Goal: Transaction & Acquisition: Purchase product/service

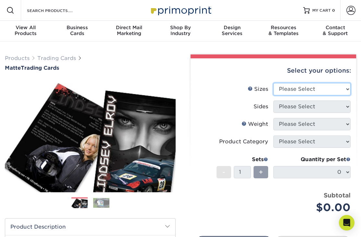
click at [313, 92] on select "Please Select 2.5" x 3.5"" at bounding box center [311, 89] width 77 height 12
select select "2.50x3.50"
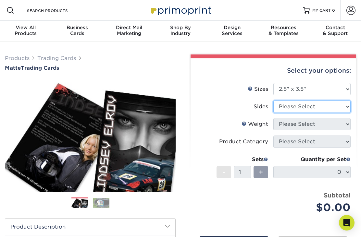
click at [313, 112] on select "Please Select Print Both Sides Print Front Only" at bounding box center [311, 107] width 77 height 12
select select "13abbda7-1d64-4f25-8bb2-c179b224825d"
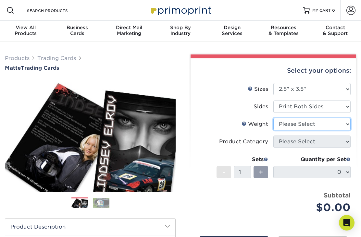
click at [303, 129] on select "Please Select 16PT 14PT" at bounding box center [311, 124] width 77 height 12
select select "16PT"
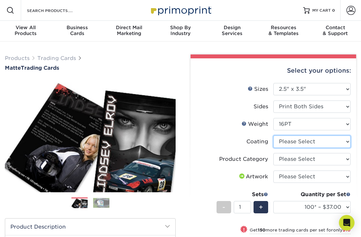
click at [301, 145] on select at bounding box center [311, 142] width 77 height 12
select select "121bb7b5-3b4d-429f-bd8d-bbf80e953313"
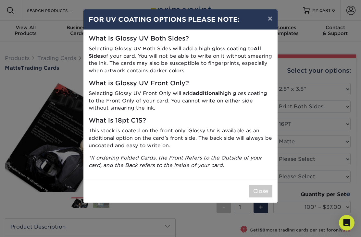
click at [259, 188] on button "Close" at bounding box center [260, 191] width 23 height 12
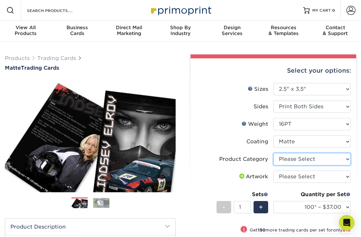
click at [299, 163] on select "Please Select Trading Cards" at bounding box center [311, 159] width 77 height 12
select select "c2f9bce9-36c2-409d-b101-c29d9d031e18"
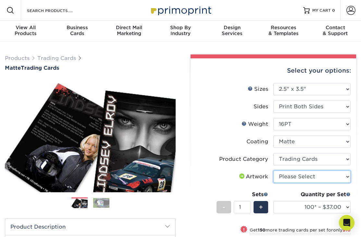
click at [299, 182] on select "Please Select I will upload files I need a design - $100" at bounding box center [311, 177] width 77 height 12
select select "upload"
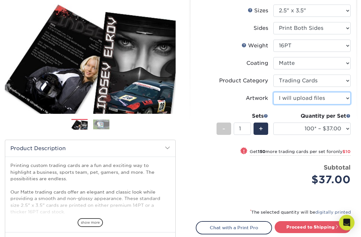
scroll to position [82, 0]
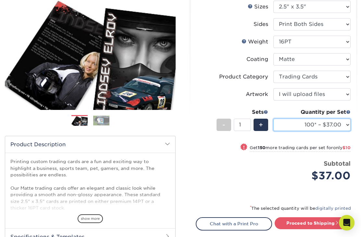
click at [308, 130] on select "100* – $37.00 250* – $47.00 500* – $58.00 1000 – $71.00 2500 – $141.00 5000 – $…" at bounding box center [311, 125] width 77 height 12
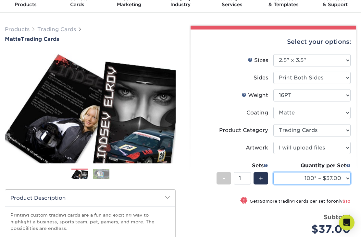
scroll to position [30, 0]
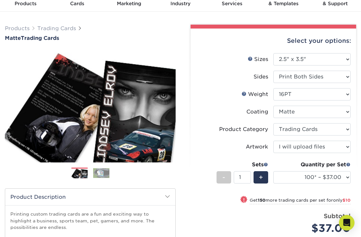
click at [104, 175] on img at bounding box center [101, 173] width 16 height 10
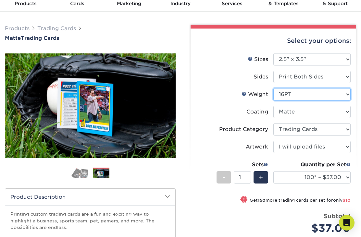
click at [323, 92] on select "Please Select 16PT 14PT" at bounding box center [311, 94] width 77 height 12
select select "14PT"
select select "-1"
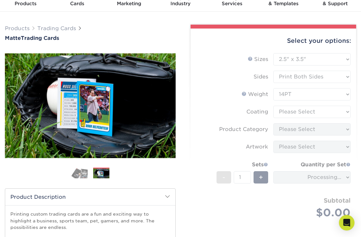
click at [314, 112] on form "Sizes Help Sizes Please Select 2.5" x 3.5" Sides Please Select 16PT - 1" at bounding box center [273, 143] width 155 height 181
click at [317, 113] on form "Sizes Help Sizes Please Select 2.5" x 3.5" Sides Please Select 16PT - 1" at bounding box center [273, 143] width 155 height 181
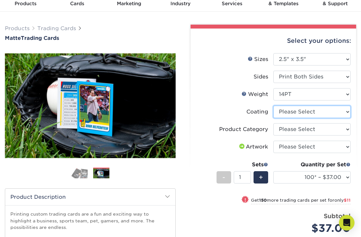
click at [319, 114] on select at bounding box center [311, 112] width 77 height 12
select select "121bb7b5-3b4d-429f-bd8d-bbf80e953313"
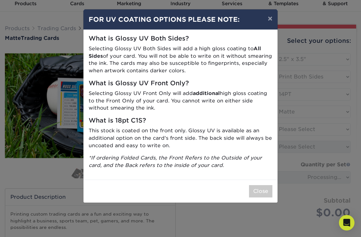
click at [270, 16] on button "×" at bounding box center [269, 18] width 15 height 18
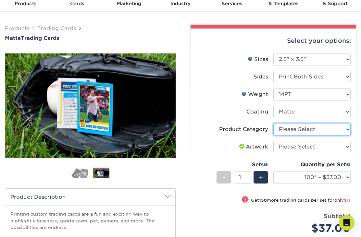
click at [309, 129] on select "Please Select Trading Cards" at bounding box center [311, 129] width 77 height 12
select select "c2f9bce9-36c2-409d-b101-c29d9d031e18"
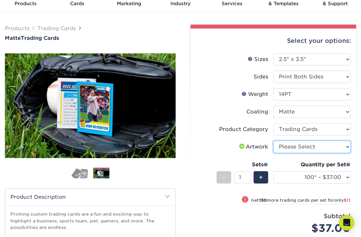
click at [316, 142] on select "Please Select I will upload files I need a design - $100" at bounding box center [311, 147] width 77 height 12
select select "upload"
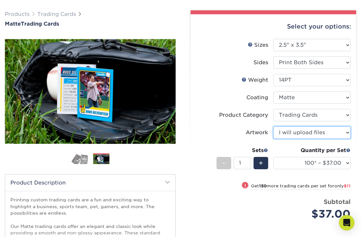
scroll to position [0, 0]
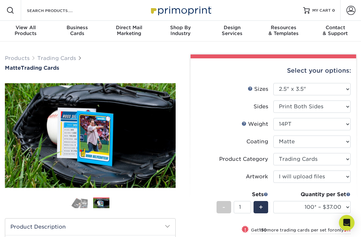
click at [59, 59] on link "Trading Cards" at bounding box center [56, 58] width 39 height 6
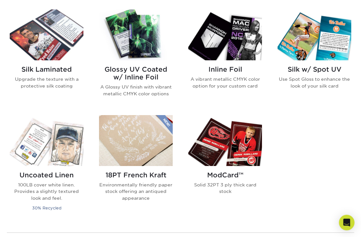
scroll to position [423, 0]
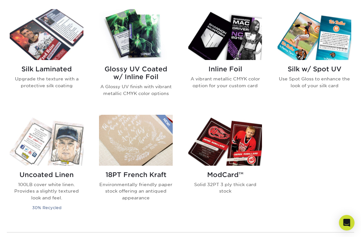
click at [153, 72] on h2 "Glossy UV Coated w/ Inline Foil" at bounding box center [136, 73] width 74 height 16
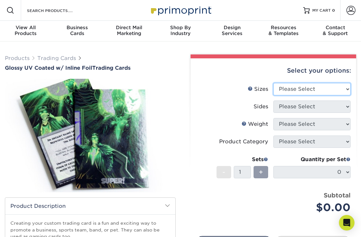
click at [316, 93] on select "Please Select 2.5" x 3.5"" at bounding box center [311, 89] width 77 height 12
select select "2.50x3.50"
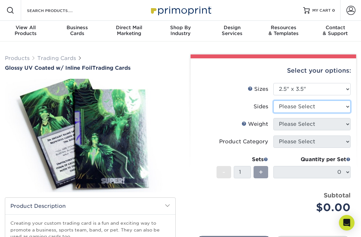
click at [310, 109] on select "Please Select Print Both Sides - Foil Back Only Print Both Sides - Foil Both Si…" at bounding box center [311, 107] width 77 height 12
select select "e9e9dfb3-fba1-4d60-972c-fd9ca5904d33"
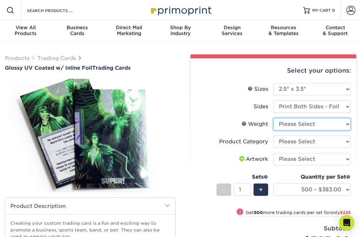
click at [317, 125] on select "Please Select 16PT" at bounding box center [311, 124] width 77 height 12
select select "16PT"
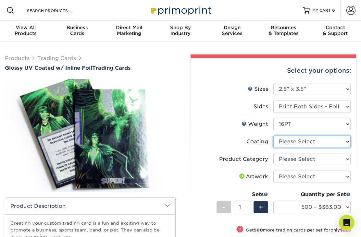
click at [307, 144] on select at bounding box center [311, 142] width 77 height 12
select select "ae367451-b2b8-45df-a344-0f05b6a12993"
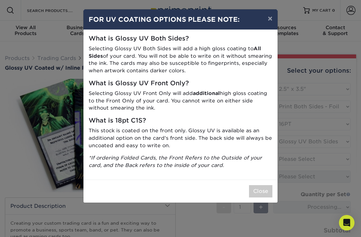
click at [264, 189] on button "Close" at bounding box center [260, 191] width 23 height 12
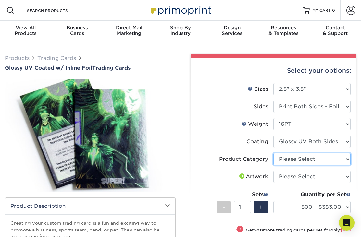
click at [306, 161] on select "Please Select Trading Cards" at bounding box center [311, 159] width 77 height 12
select select "c2f9bce9-36c2-409d-b101-c29d9d031e18"
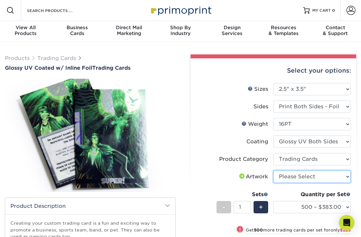
click at [304, 181] on select "Please Select I will upload files I need a design - $100" at bounding box center [311, 177] width 77 height 12
select select "upload"
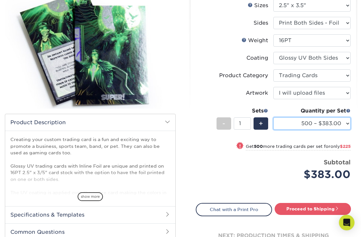
click at [319, 125] on select "500 – $383.00 1000 – $608.00 2500 – $883.00 5000 – $1252.00" at bounding box center [311, 124] width 77 height 12
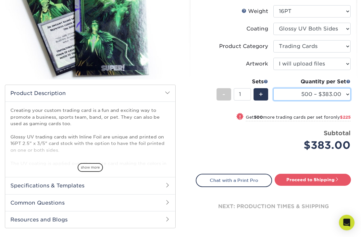
scroll to position [114, 0]
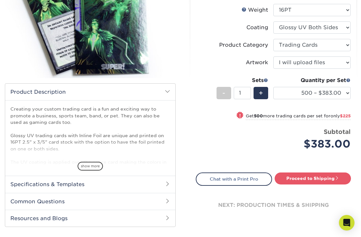
click at [97, 167] on span "show more" at bounding box center [90, 166] width 25 height 9
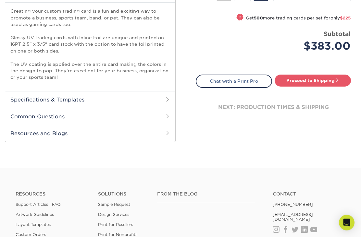
click at [165, 98] on span at bounding box center [167, 99] width 5 height 5
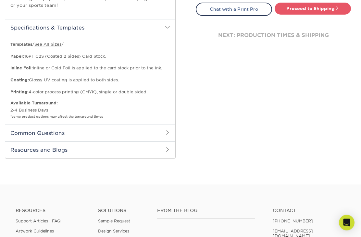
click at [155, 131] on h2 "Common Questions" at bounding box center [90, 133] width 170 height 17
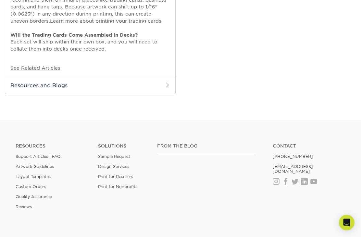
scroll to position [477, 0]
click at [163, 81] on h2 "Resources and Blogs" at bounding box center [90, 85] width 170 height 17
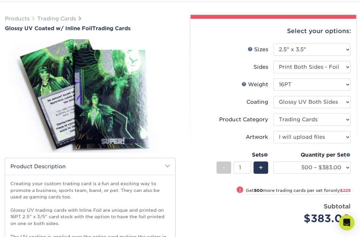
scroll to position [39, 0]
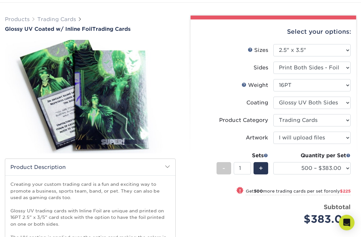
click at [119, 127] on img at bounding box center [90, 97] width 171 height 118
click at [66, 21] on link "Trading Cards" at bounding box center [56, 20] width 39 height 6
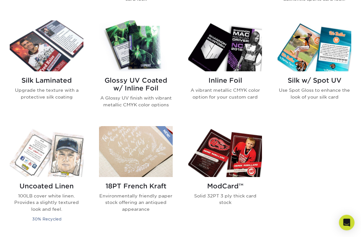
scroll to position [412, 0]
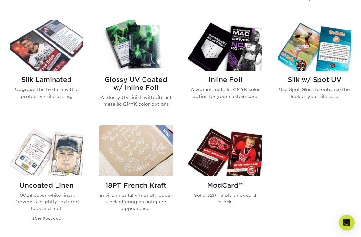
click at [236, 59] on img at bounding box center [225, 45] width 74 height 51
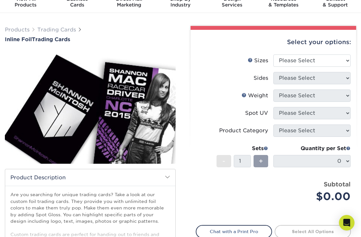
scroll to position [30, 0]
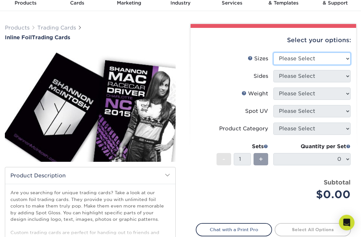
click at [322, 55] on select "Please Select 2.5" x 3.5"" at bounding box center [311, 59] width 77 height 12
select select "2.50x3.50"
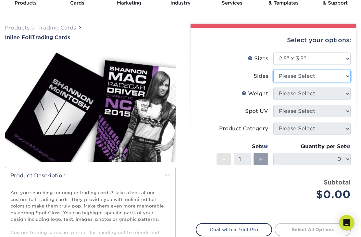
click at [314, 77] on select "Please Select Print Both Sides - Foil Back Only Print Both Sides - Foil Both Si…" at bounding box center [311, 76] width 77 height 12
select select "e9e9dfb3-fba1-4d60-972c-fd9ca5904d33"
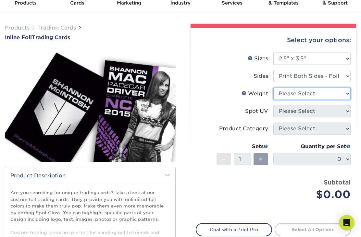
click at [316, 95] on select "Please Select 16PT" at bounding box center [311, 94] width 77 height 12
select select "16PT"
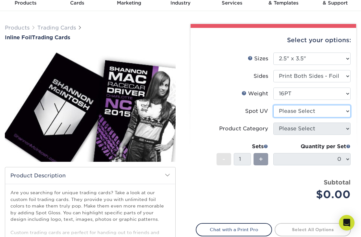
click at [315, 110] on select "Please Select No Spot UV Front and Back (Both Sides) Front Only Back Only" at bounding box center [311, 111] width 77 height 12
select select "0"
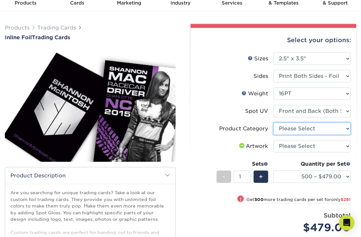
click at [319, 125] on select "Please Select Trading Cards" at bounding box center [311, 129] width 77 height 12
select select "c2f9bce9-36c2-409d-b101-c29d9d031e18"
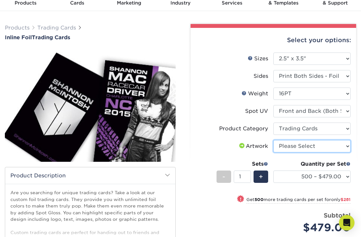
click at [319, 143] on select "Please Select I will upload files I need a design - $100" at bounding box center [311, 146] width 77 height 12
select select "upload"
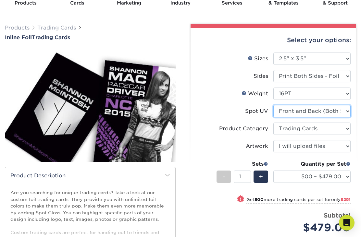
click at [322, 112] on select "Please Select No Spot UV Front and Back (Both Sides) Front Only Back Only" at bounding box center [311, 111] width 77 height 12
select select "1"
select select "-1"
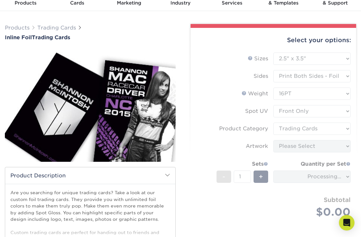
click at [319, 144] on form "Sizes Help Sizes Please Select 2.5" x 3.5" Sides Please Select 16PT - 1" at bounding box center [273, 143] width 155 height 181
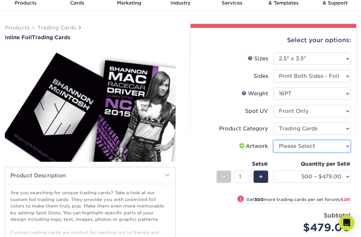
click at [320, 147] on select "Please Select I will upload files I need a design - $100" at bounding box center [311, 146] width 77 height 12
select select "upload"
click at [255, 111] on div "Spot UV" at bounding box center [256, 111] width 23 height 8
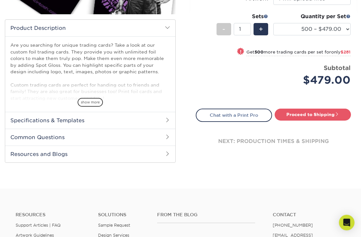
click at [166, 118] on span at bounding box center [167, 120] width 5 height 5
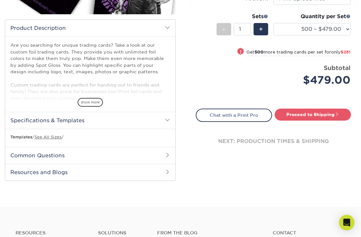
scroll to position [178, 0]
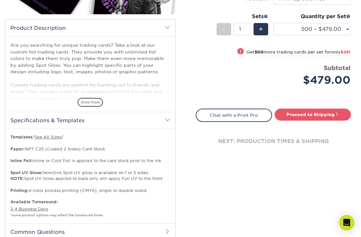
click at [96, 102] on span "show more" at bounding box center [90, 102] width 25 height 9
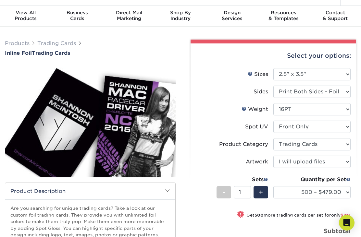
scroll to position [11, 0]
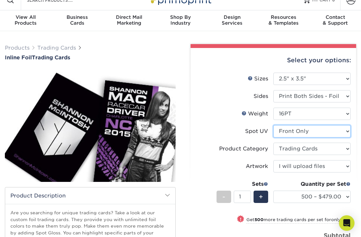
click at [301, 130] on select "Please Select No Spot UV Front and Back (Both Sides) Front Only Back Only" at bounding box center [311, 131] width 77 height 12
select select "3"
select select "-1"
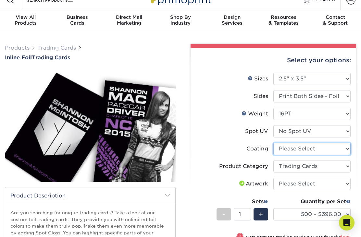
click at [320, 147] on select at bounding box center [311, 149] width 77 height 12
select select "3e7618de-abca-4bda-9f97-8b9129e913d8"
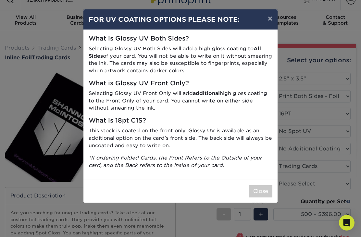
click at [268, 187] on button "Close" at bounding box center [260, 191] width 23 height 12
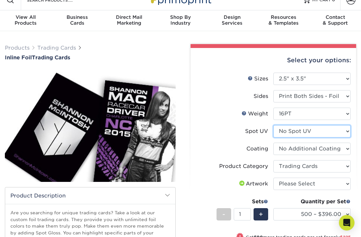
click at [311, 132] on select "Please Select No Spot UV Front and Back (Both Sides) Front Only Back Only" at bounding box center [311, 131] width 77 height 12
select select "0"
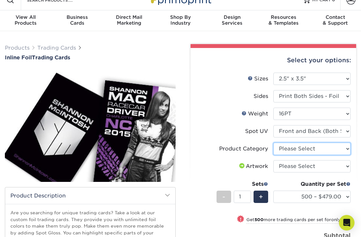
click at [308, 149] on select "Please Select Trading Cards" at bounding box center [311, 149] width 77 height 12
select select "c2f9bce9-36c2-409d-b101-c29d9d031e18"
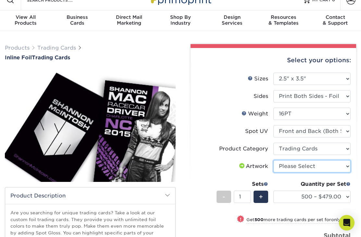
click at [313, 165] on select "Please Select I will upload files I need a design - $100" at bounding box center [311, 166] width 77 height 12
select select "upload"
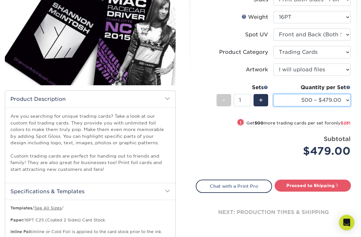
click at [319, 98] on select "500 – $479.00 1000 – $760.00 2500 – $1104.00 5000 – $1565.00" at bounding box center [311, 100] width 77 height 12
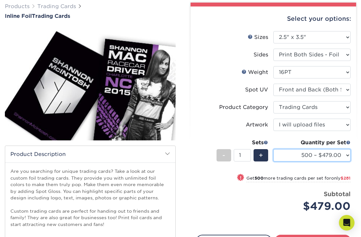
scroll to position [0, 0]
